Goal: Task Accomplishment & Management: Complete application form

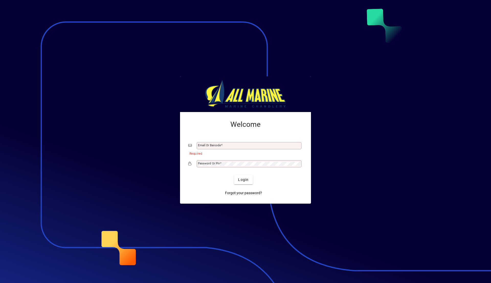
click at [207, 148] on div "Email or Barcode" at bounding box center [248, 145] width 105 height 7
